Goal: Task Accomplishment & Management: Complete application form

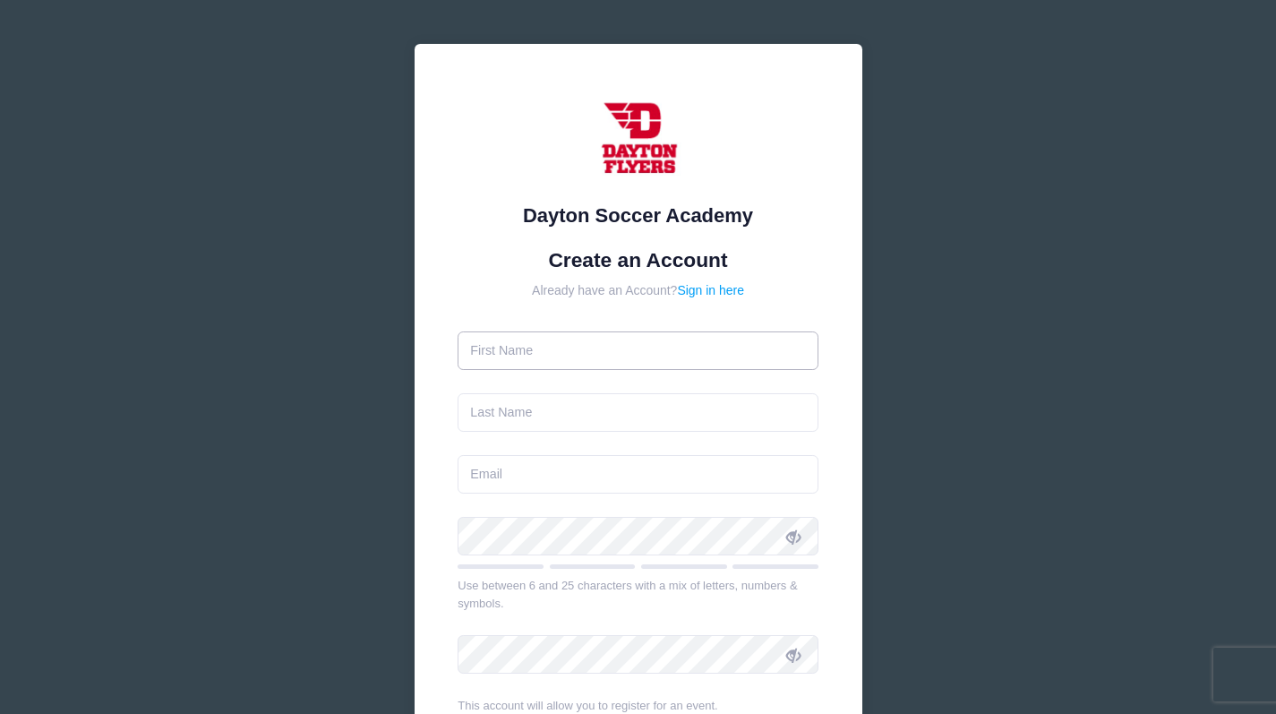
click at [713, 356] on input "text" at bounding box center [638, 350] width 361 height 39
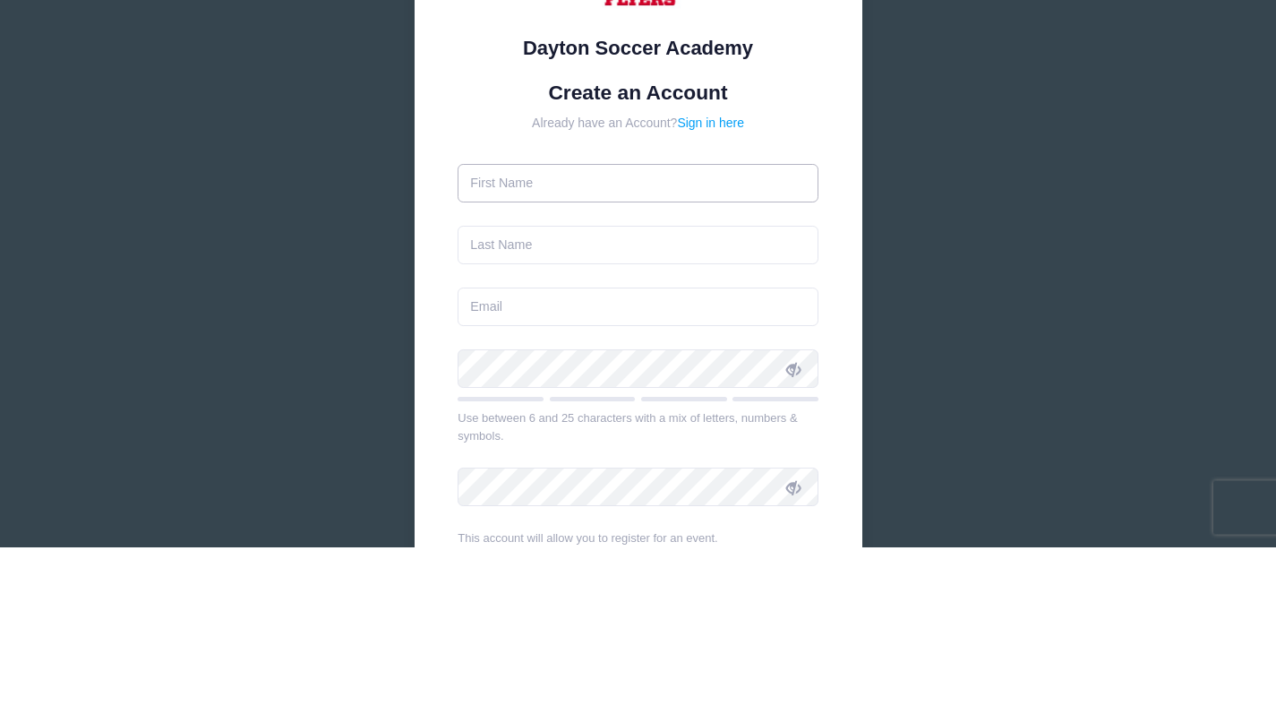
click at [711, 354] on input "text" at bounding box center [638, 350] width 361 height 39
type input "[PERSON_NAME]"
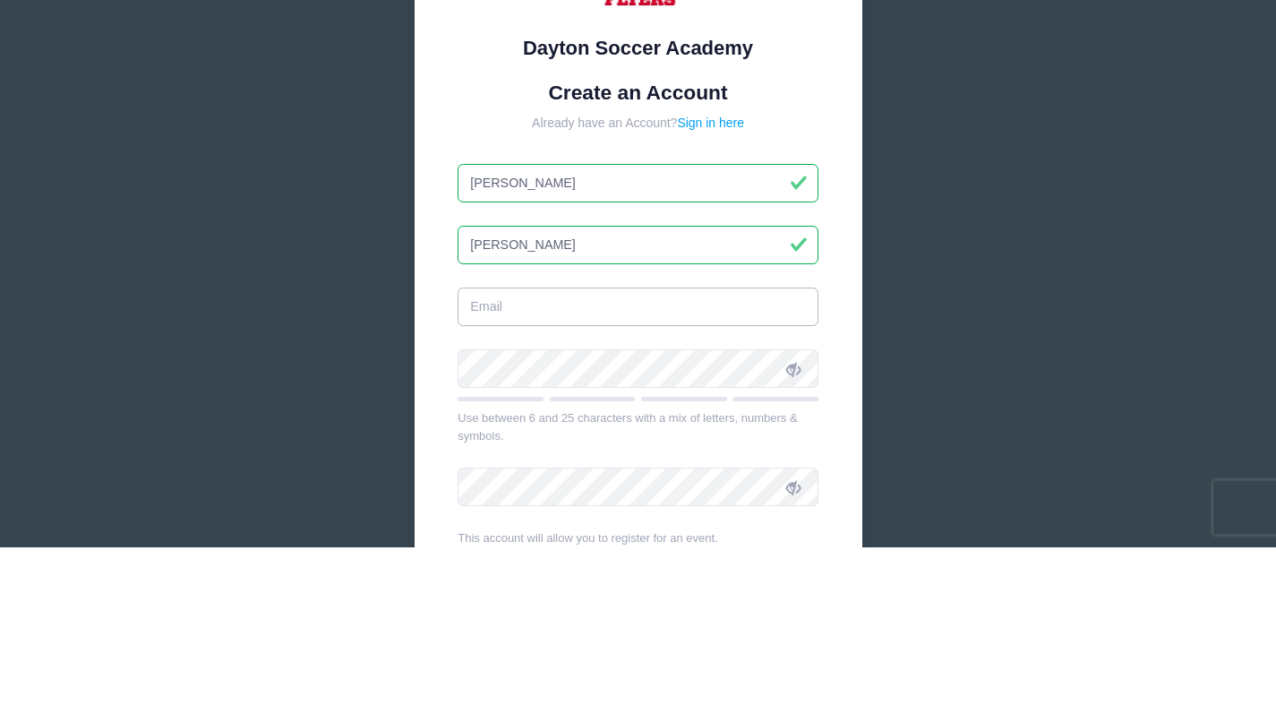
click at [635, 476] on input "email" at bounding box center [638, 474] width 361 height 39
click at [645, 483] on input "email" at bounding box center [638, 474] width 361 height 39
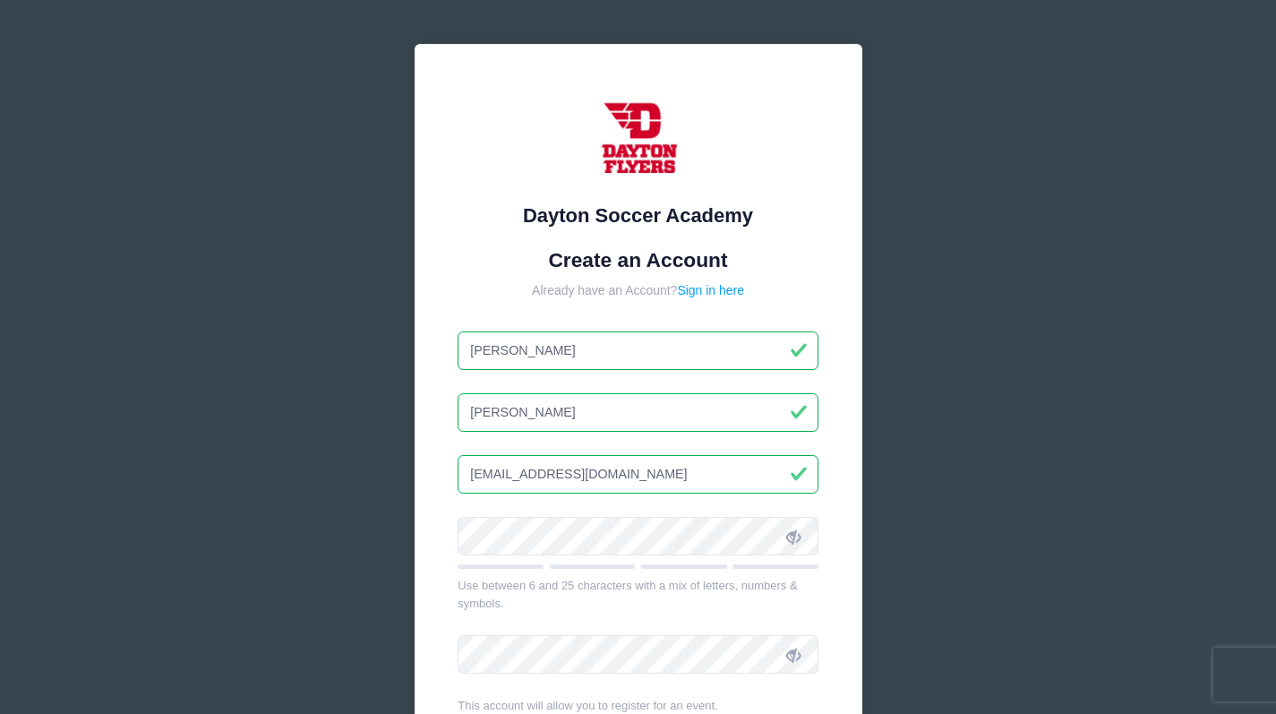
type input "[EMAIL_ADDRESS][DOMAIN_NAME]"
click at [786, 529] on icon at bounding box center [793, 536] width 14 height 14
click at [787, 529] on icon at bounding box center [793, 536] width 14 height 14
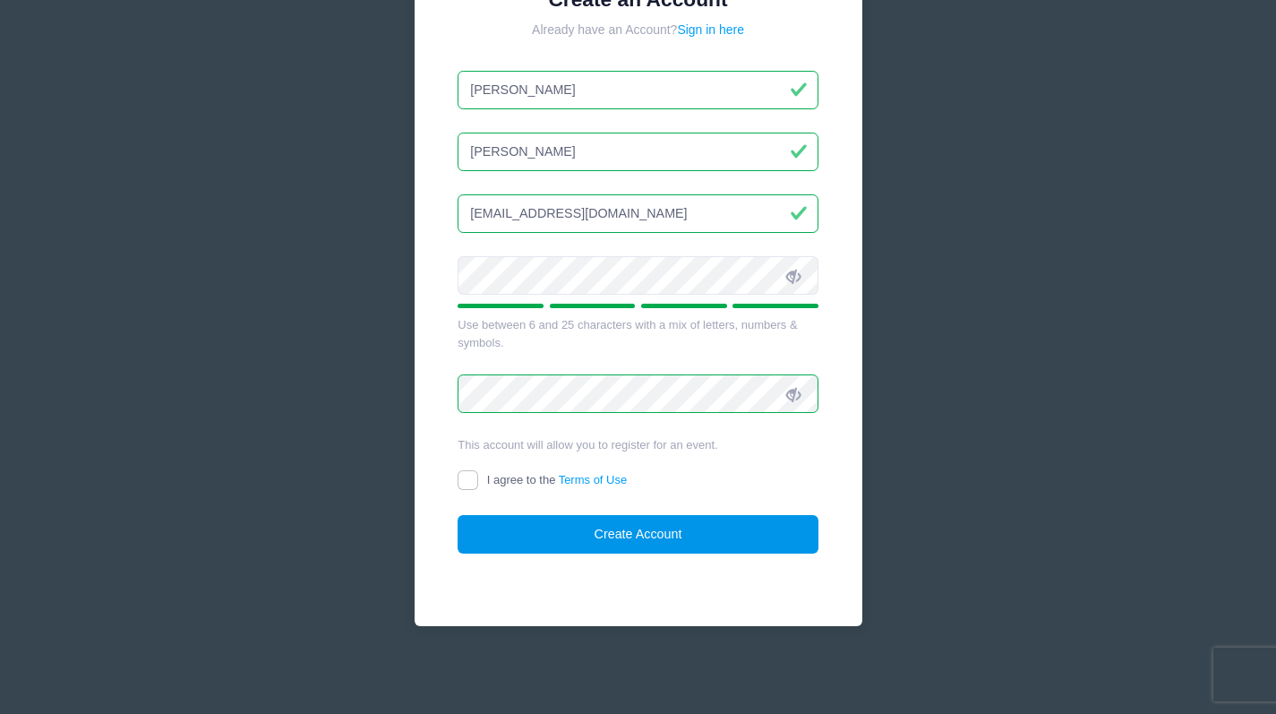
click at [742, 529] on button "Create Account" at bounding box center [638, 534] width 361 height 39
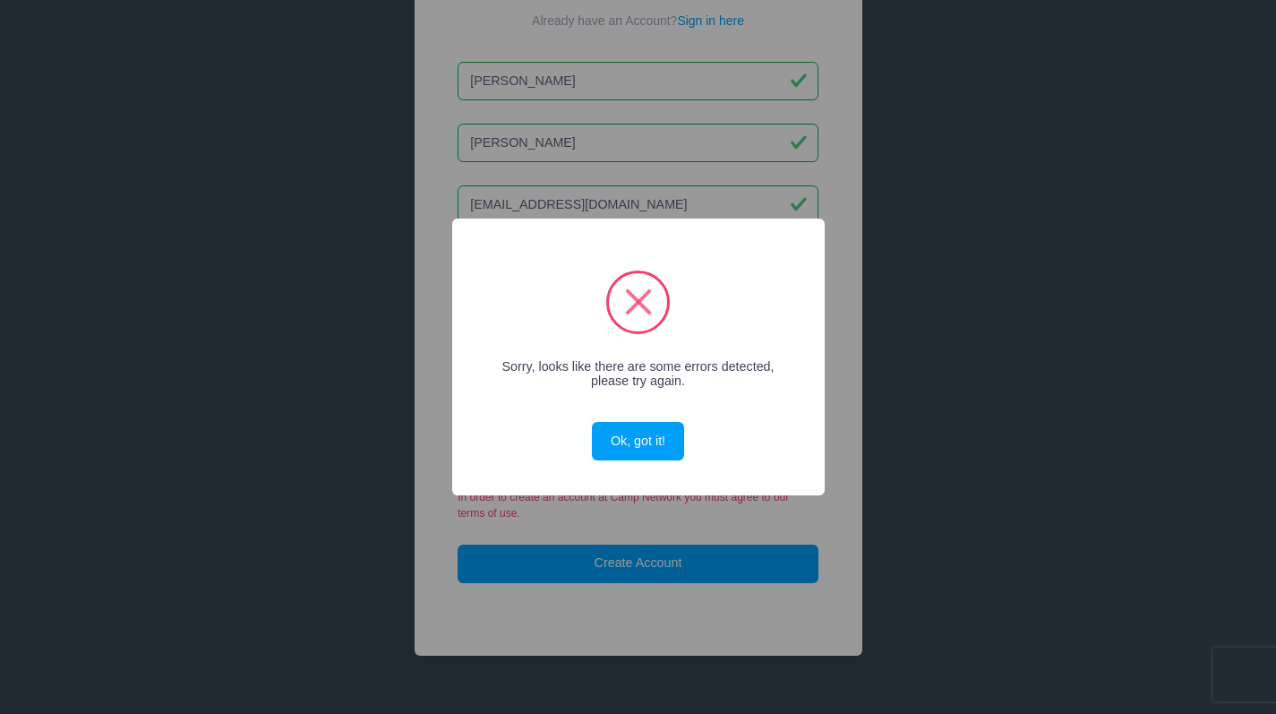
scroll to position [269, 0]
click at [641, 435] on button "Ok, got it!" at bounding box center [637, 441] width 91 height 39
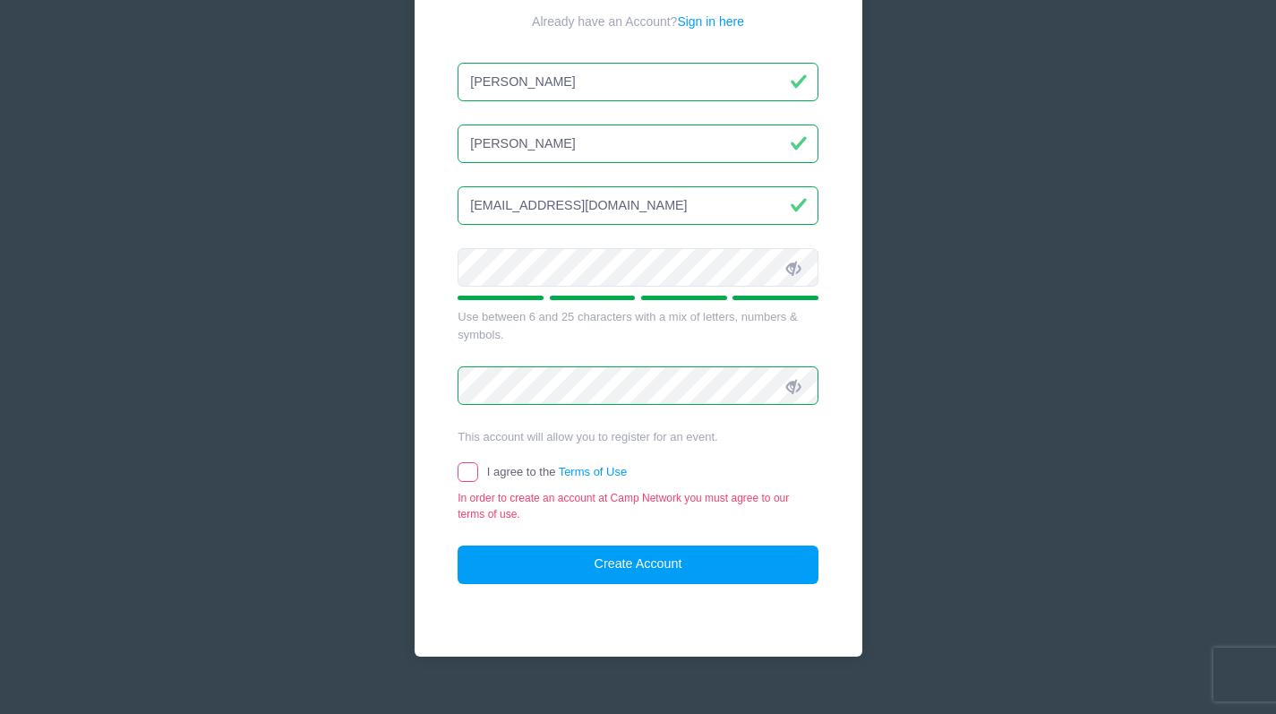
click at [464, 497] on div "In order to create an account at Camp Network you must agree to our terms of us…" at bounding box center [638, 506] width 361 height 32
click at [475, 461] on form "Create an Account Already have an Account? Sign in here [PERSON_NAME] [GEOGRAPH…" at bounding box center [638, 281] width 361 height 605
click at [470, 497] on div "In order to create an account at Camp Network you must agree to our terms of us…" at bounding box center [638, 506] width 361 height 32
click at [468, 466] on input "I agree to the Terms of Use" at bounding box center [468, 472] width 21 height 21
checkbox input "true"
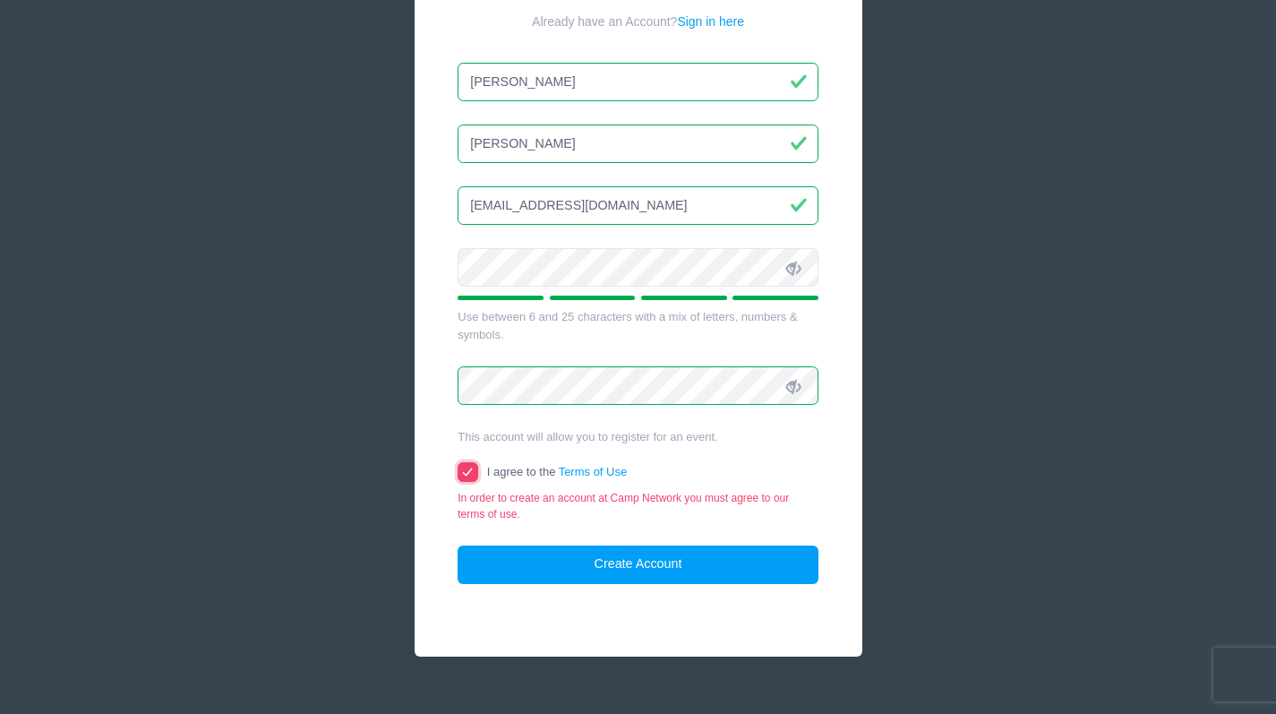
scroll to position [261, 0]
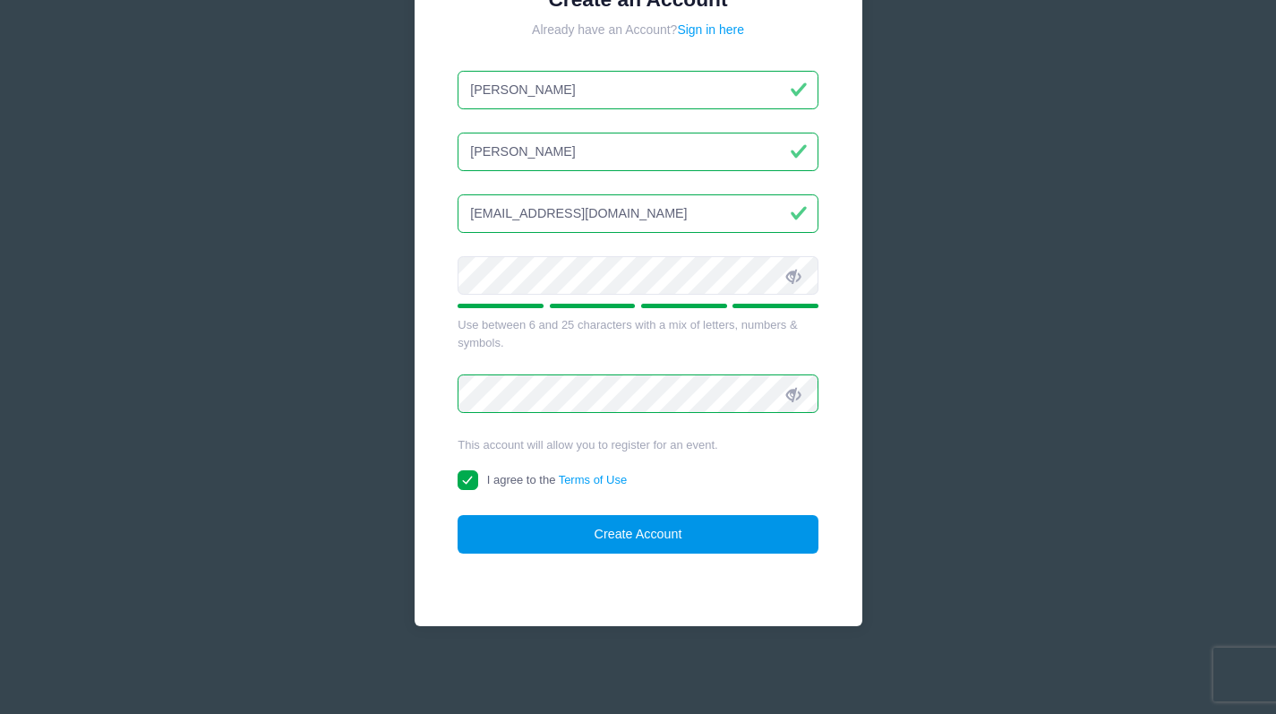
click at [720, 552] on button "Create Account" at bounding box center [638, 534] width 361 height 39
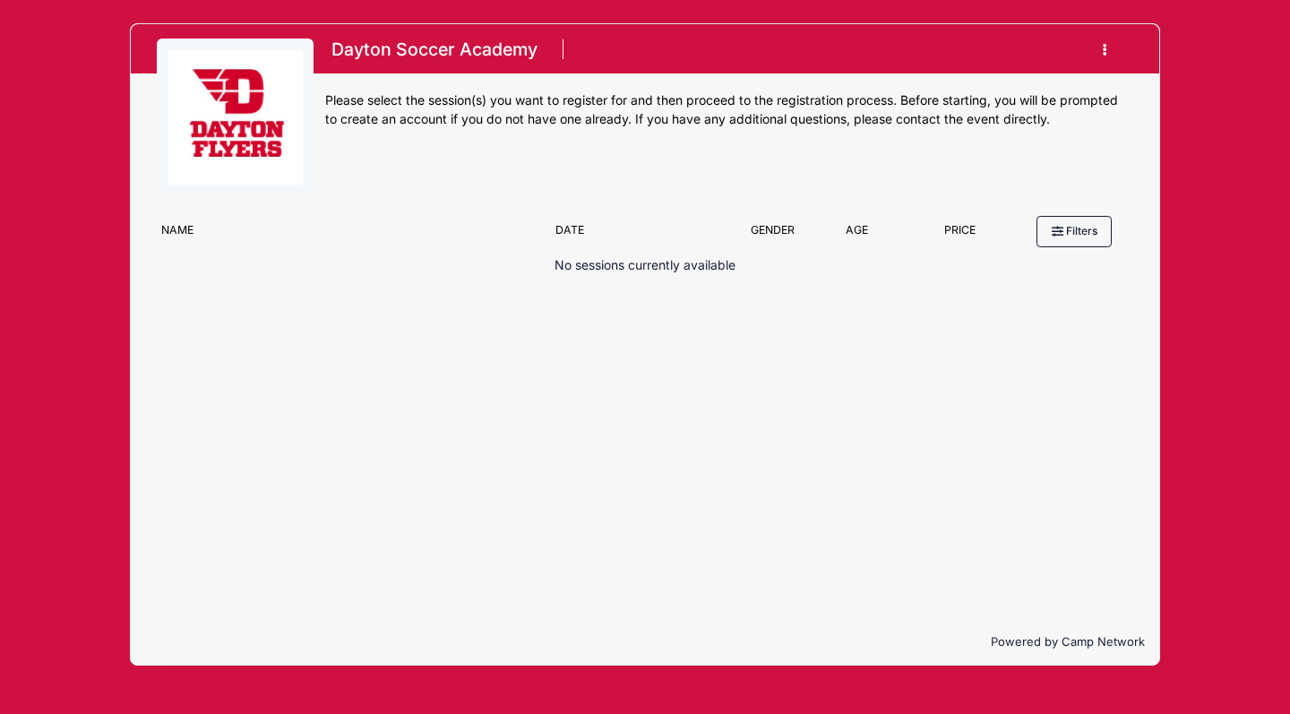
click at [1102, 42] on button "button" at bounding box center [1109, 49] width 48 height 31
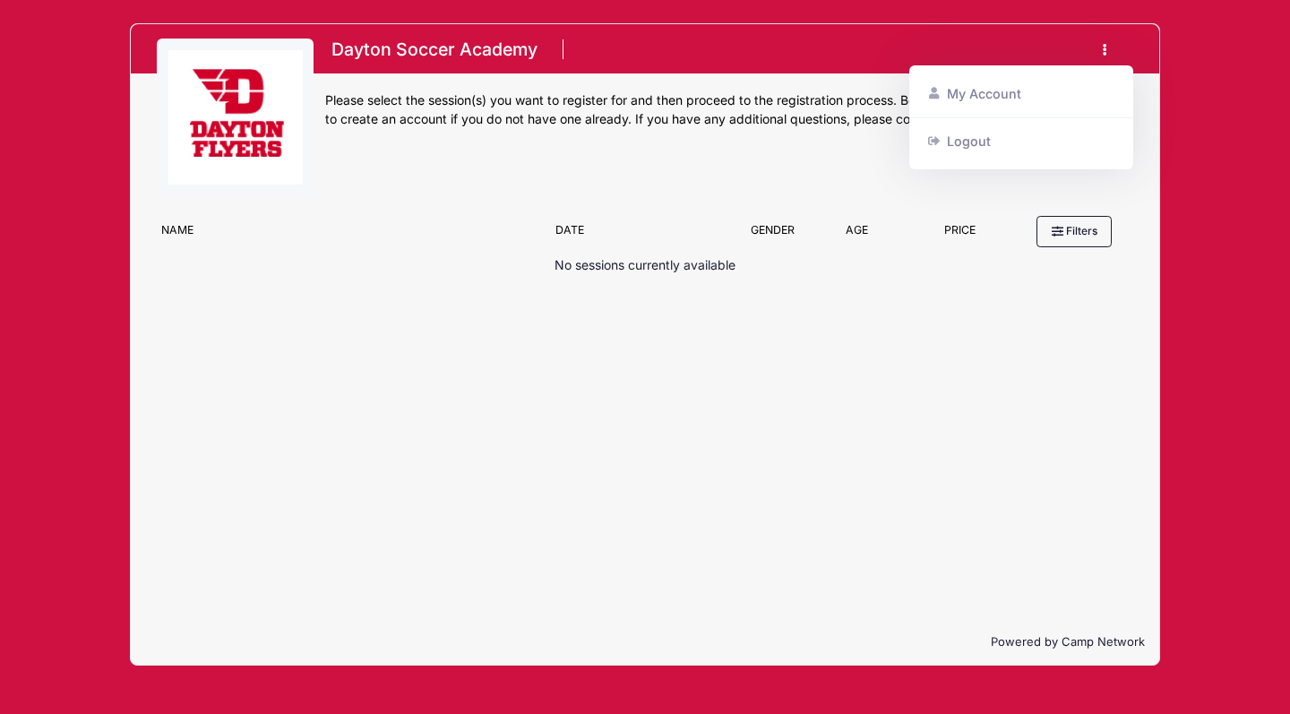
click at [893, 367] on div "No sessions currently available" at bounding box center [645, 318] width 976 height 124
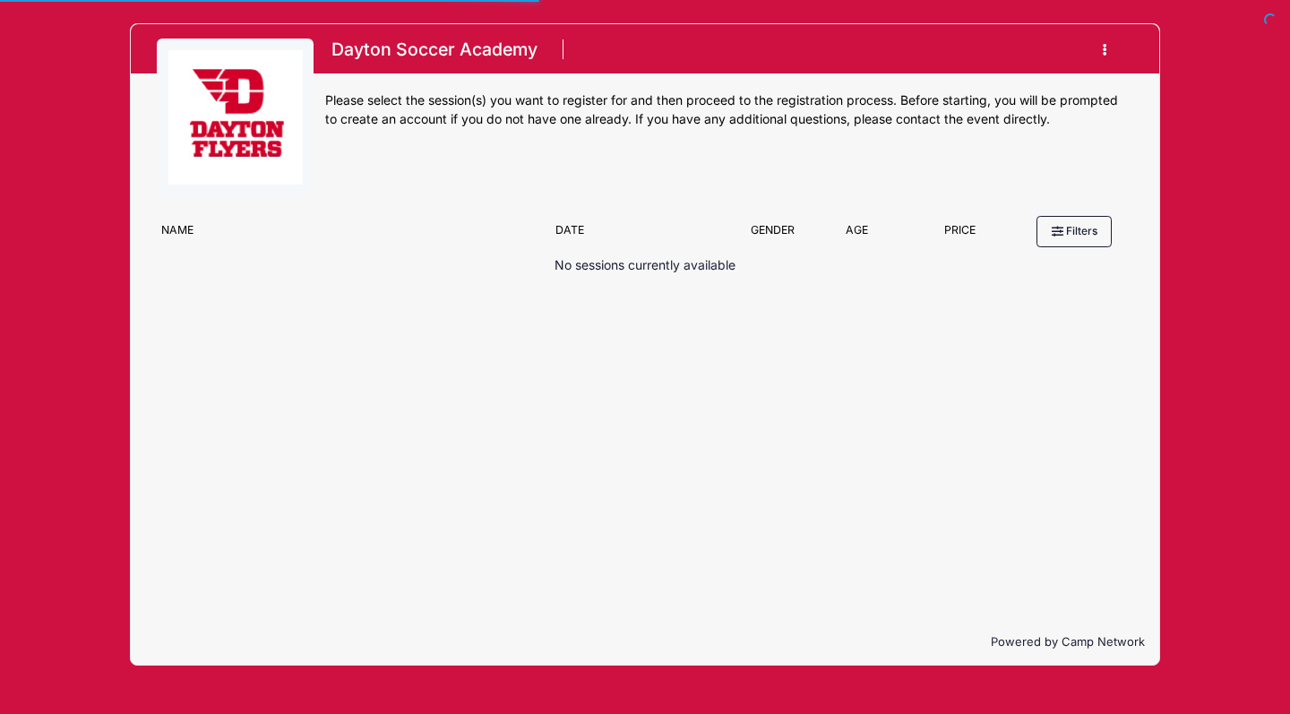
click at [395, 59] on h1 "Dayton Soccer Academy" at bounding box center [434, 49] width 218 height 31
click at [260, 98] on img at bounding box center [235, 117] width 134 height 134
click at [1102, 52] on button "button" at bounding box center [1109, 49] width 48 height 31
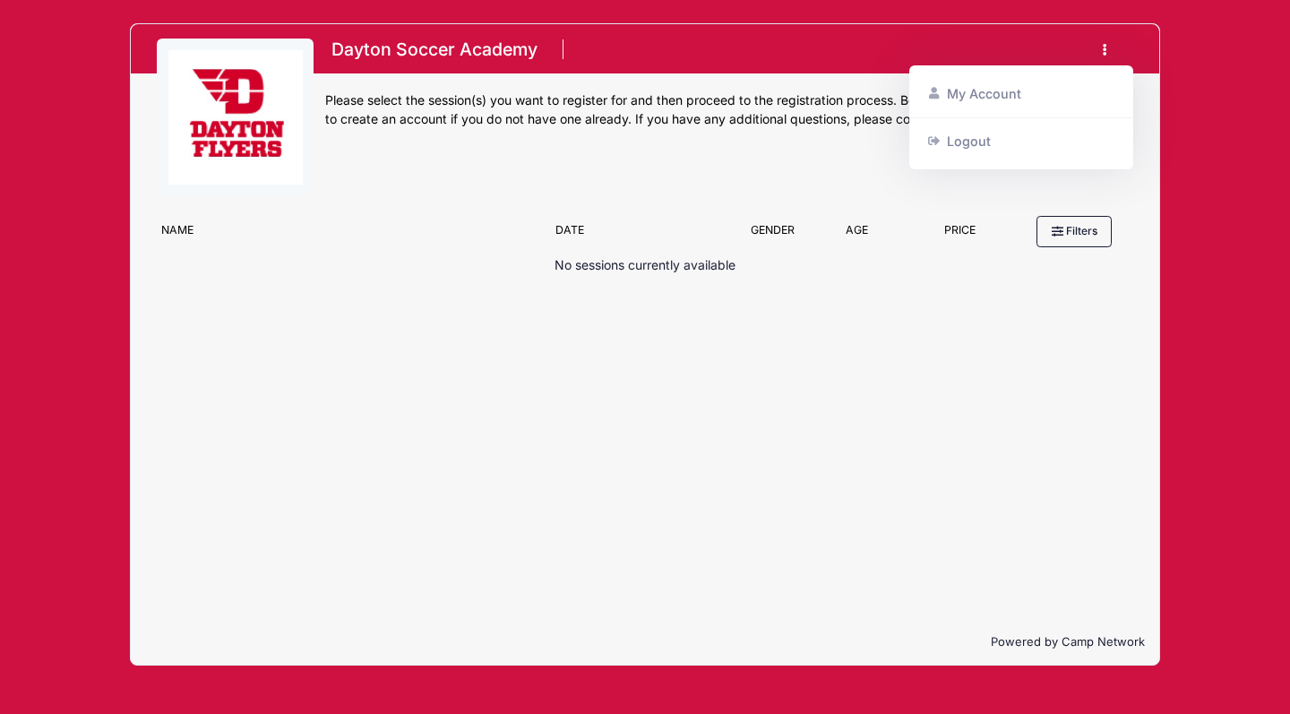
click at [1117, 34] on button "button" at bounding box center [1109, 49] width 48 height 31
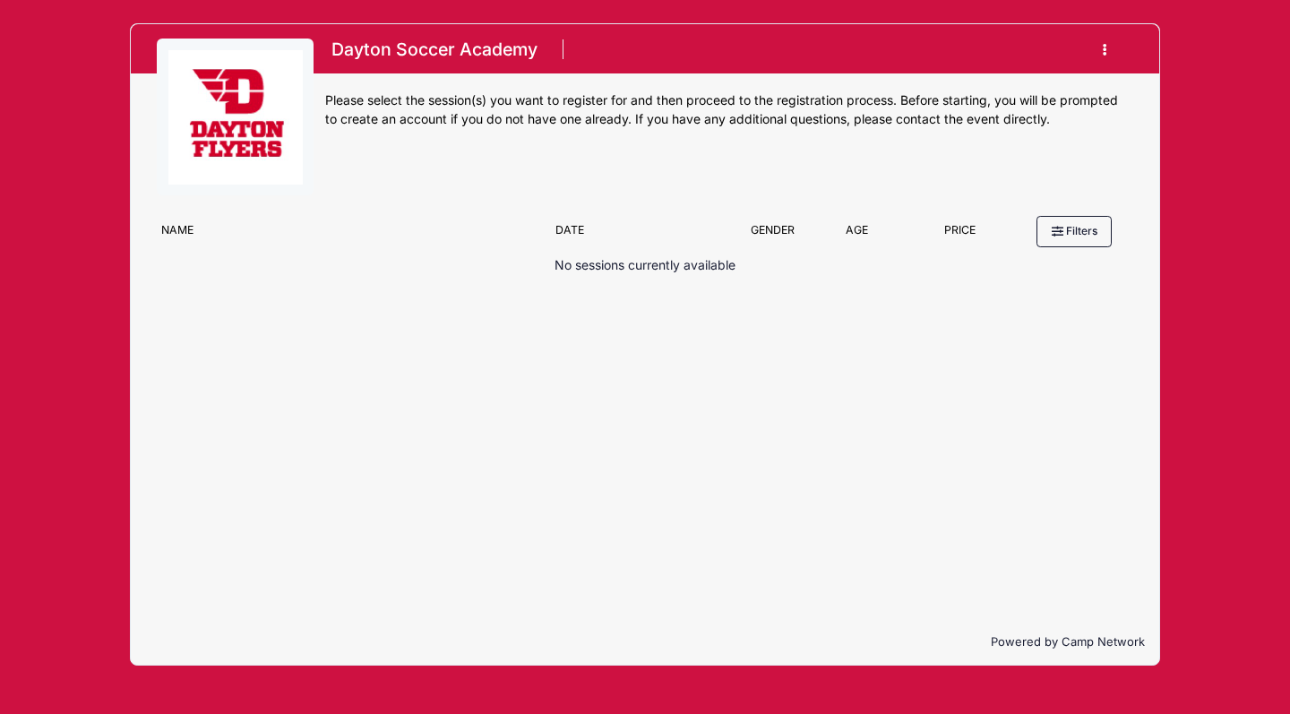
click at [1049, 283] on div "No sessions currently available" at bounding box center [645, 318] width 976 height 124
click at [723, 262] on p "No sessions currently available" at bounding box center [644, 265] width 181 height 19
click at [681, 296] on div "No sessions currently available" at bounding box center [645, 318] width 976 height 124
